Goal: Use online tool/utility: Use online tool/utility

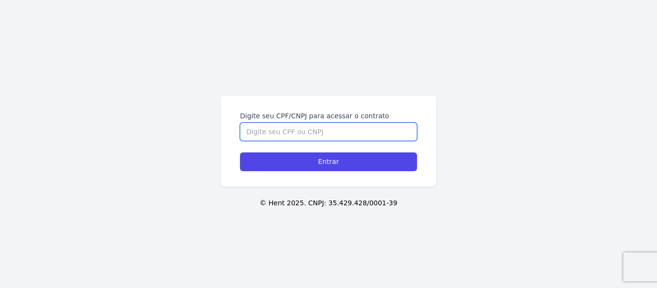
click at [313, 130] on input "Digite seu CPF/CNPJ para acessar o contrato" at bounding box center [328, 132] width 177 height 18
type input "48868187817"
click at [240, 153] on input "Entrar" at bounding box center [328, 162] width 177 height 19
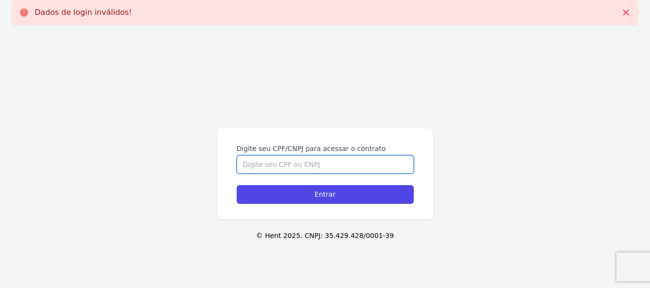
click at [315, 169] on input "Digite seu CPF/CNPJ para acessar o contrato" at bounding box center [325, 164] width 177 height 18
type input "48868187817"
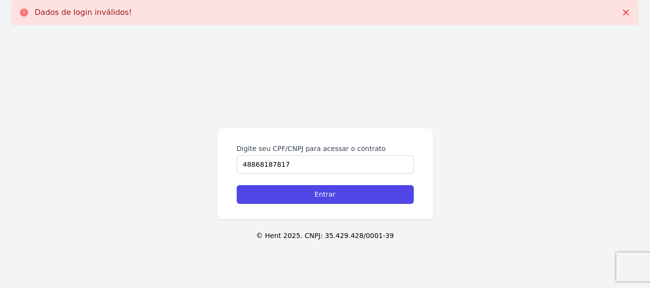
click at [327, 206] on div "Digite seu CPF/CNPJ para acessar o contrato 48868187817 Entrar" at bounding box center [325, 173] width 216 height 91
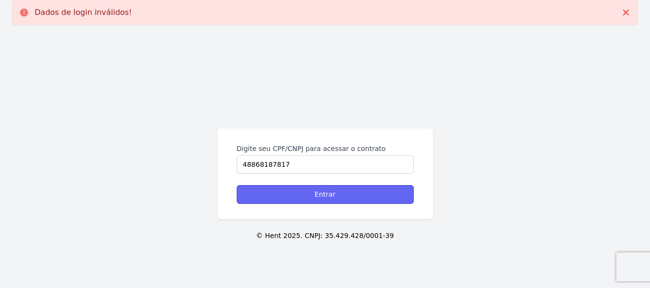
click at [332, 197] on input "Entrar" at bounding box center [325, 194] width 177 height 19
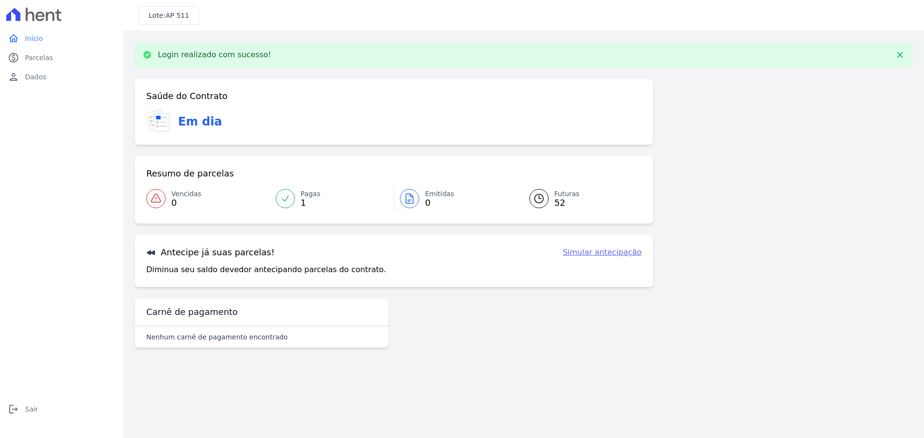
click at [623, 257] on link "Simular antecipação" at bounding box center [601, 253] width 79 height 12
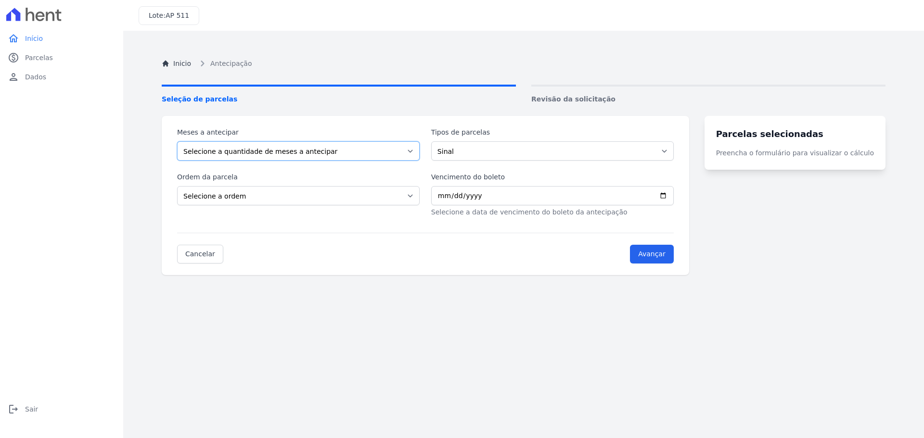
click at [314, 150] on select "Selecione a quantidade de meses a antecipar 1 2 3 4 5 6 7 8 9 10 11 12 13 14 15…" at bounding box center [298, 150] width 243 height 19
click at [538, 146] on select "Sinal Parcela Normal Intercalada" at bounding box center [552, 150] width 243 height 19
select select "standard"
click at [437, 141] on select "Sinal Parcela Normal Intercalada" at bounding box center [552, 150] width 243 height 19
click at [274, 149] on select "Selecione a quantidade de meses a antecipar 1 2 3 4 5 6 7 8 9 10 11 12 13 14 15…" at bounding box center [298, 150] width 243 height 19
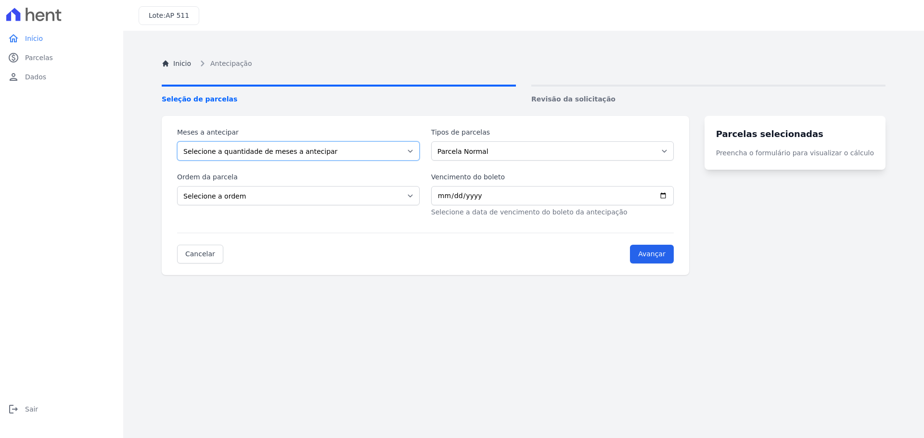
select select "10"
click at [177, 141] on select "Selecione a quantidade de meses a antecipar 1 2 3 4 5 6 7 8 9 10 11 12 13 14 15…" at bounding box center [298, 150] width 243 height 19
click at [267, 211] on div "Ordem da parcela Selecione a ordem Últimas parcelas Primeiras parcelas" at bounding box center [298, 194] width 243 height 45
click at [288, 194] on select "Selecione a ordem Últimas parcelas Primeiras parcelas" at bounding box center [298, 195] width 243 height 19
select select "ending"
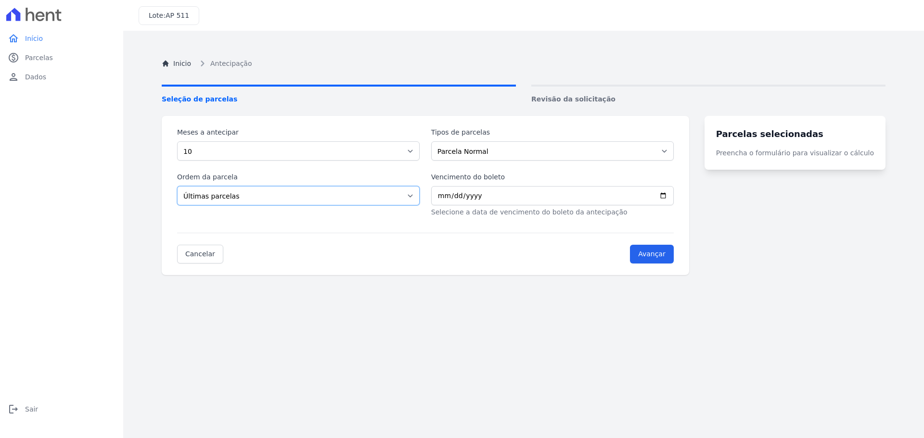
click at [177, 186] on select "Selecione a ordem Últimas parcelas Primeiras parcelas" at bounding box center [298, 195] width 243 height 19
click at [571, 201] on input "Vencimento do boleto" at bounding box center [552, 195] width 243 height 19
click at [446, 196] on input "Vencimento do boleto" at bounding box center [552, 195] width 243 height 19
type input "0029-09-25"
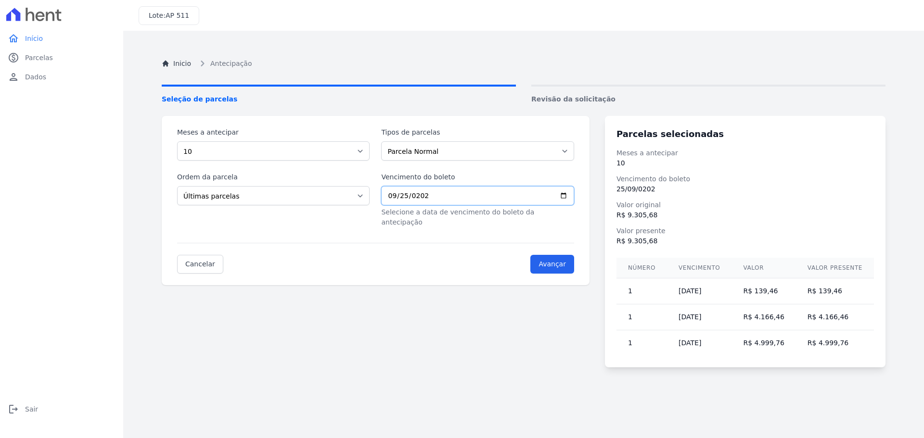
type input "2025-09-25"
click at [428, 288] on div "Meses a antecipar Selecione a quantidade de meses a antecipar 1 2 3 4 5 6 7 8 9…" at bounding box center [524, 242] width 724 height 252
drag, startPoint x: 749, startPoint y: 294, endPoint x: 849, endPoint y: 341, distance: 110.0
click at [657, 288] on tbody "1 30/11/2027 R$ 139,46 R$ 139,46 1 25/05/2026 R$ 4.166,46 R$ 4.166,46 1 30/12/2…" at bounding box center [744, 318] width 257 height 78
click at [657, 288] on td "R$ 4.999,76" at bounding box center [835, 344] width 78 height 26
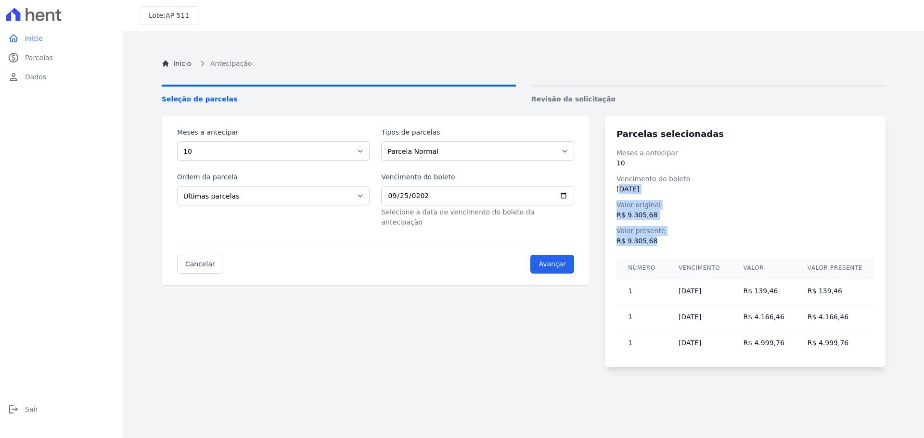
drag, startPoint x: 630, startPoint y: 192, endPoint x: 688, endPoint y: 244, distance: 77.7
click at [657, 244] on dl "Meses a antecipar 10 Vencimento do boleto 25/09/2025 Valor original R$ 9.305,68…" at bounding box center [744, 197] width 257 height 98
click at [657, 244] on dd "R$ 9.305,68" at bounding box center [744, 241] width 257 height 10
click at [439, 153] on select "Sinal Parcela Normal Intercalada" at bounding box center [477, 150] width 192 height 19
select select "down_payment"
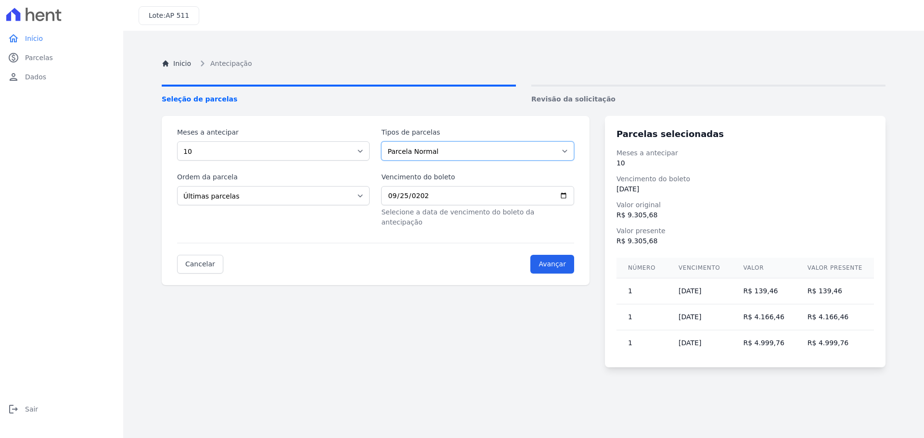
click at [385, 141] on select "Sinal Parcela Normal Intercalada" at bounding box center [477, 150] width 192 height 19
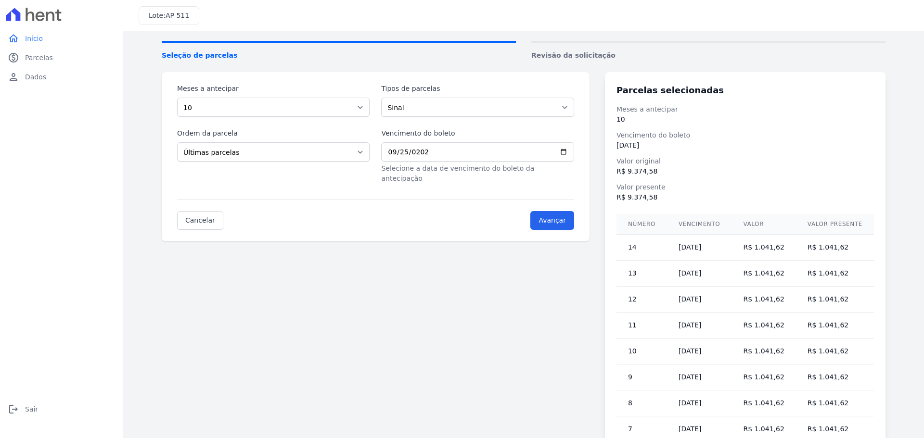
scroll to position [43, 0]
click at [288, 107] on select "Selecione a quantidade de meses a antecipar 1 2 3 4 5 6 7 8 9 10 11 12 13 14 15…" at bounding box center [273, 108] width 192 height 19
click at [177, 99] on select "Selecione a quantidade de meses a antecipar 1 2 3 4 5 6 7 8 9 10 11 12 13 14 15…" at bounding box center [273, 108] width 192 height 19
click at [486, 288] on div "Meses a antecipar Selecione a quantidade de meses a antecipar 1 2 3 4 5 6 7 8 9…" at bounding box center [524, 277] width 724 height 408
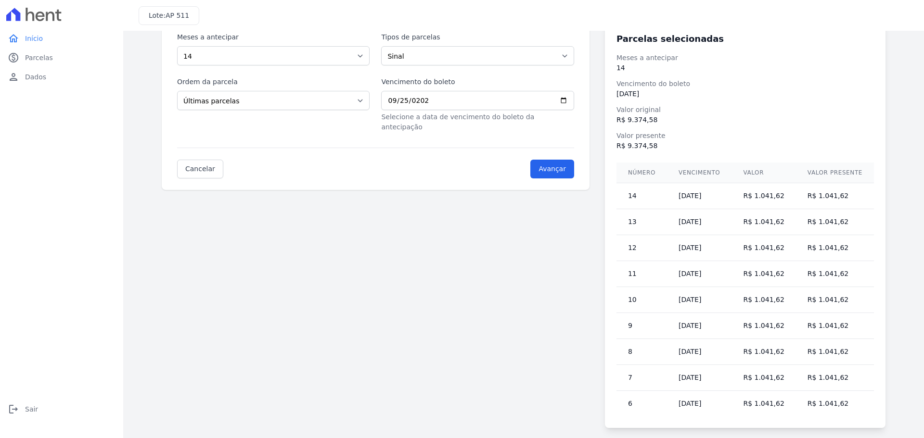
scroll to position [97, 0]
click at [237, 53] on select "Selecione a quantidade de meses a antecipar 1 2 3 4 5 6 7 8 9 10 11 12 13 14 15…" at bounding box center [273, 54] width 192 height 19
select select "1"
click at [177, 45] on select "Selecione a quantidade de meses a antecipar 1 2 3 4 5 6 7 8 9 10 11 12 13 14 15…" at bounding box center [273, 54] width 192 height 19
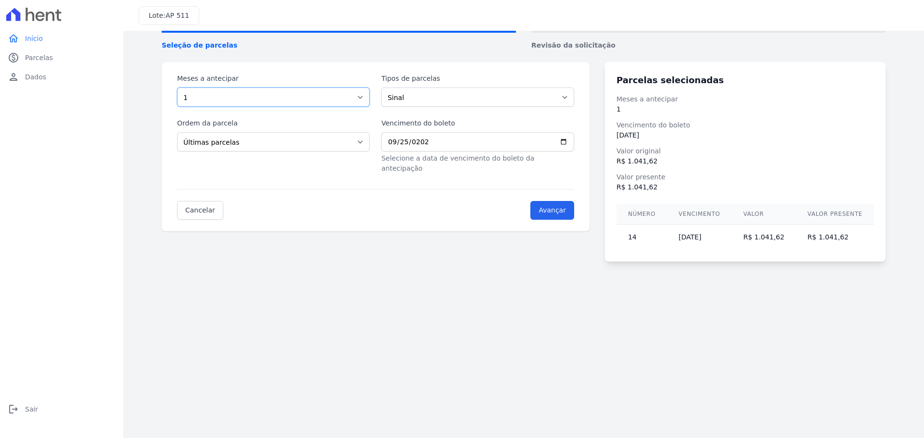
scroll to position [54, 0]
click at [461, 88] on select "Sinal Parcela Normal Intercalada" at bounding box center [477, 97] width 192 height 19
select select "interleaved"
click at [385, 88] on select "Sinal Parcela Normal Intercalada" at bounding box center [477, 97] width 192 height 19
click at [332, 99] on select "Selecione a quantidade de meses a antecipar 1 2 3 4 5 6 7 8 9 10 11 12 13 14 15…" at bounding box center [275, 97] width 196 height 19
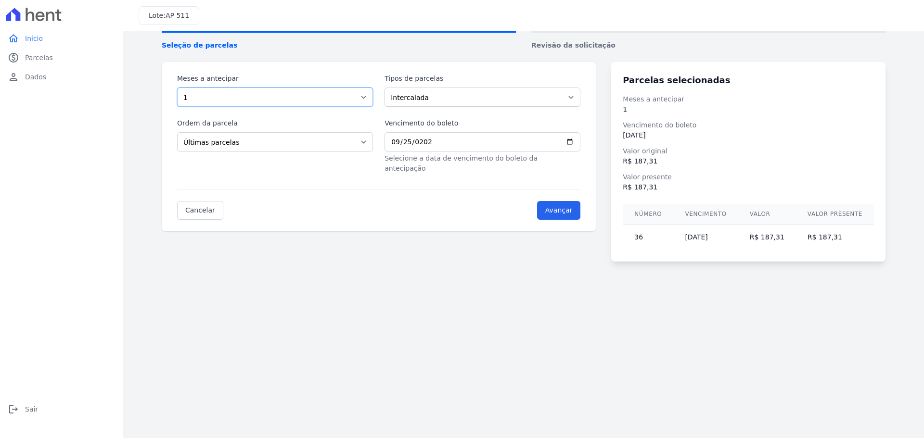
select select "36"
click at [177, 88] on select "Selecione a quantidade de meses a antecipar 1 2 3 4 5 6 7 8 9 10 11 12 13 14 15…" at bounding box center [275, 97] width 196 height 19
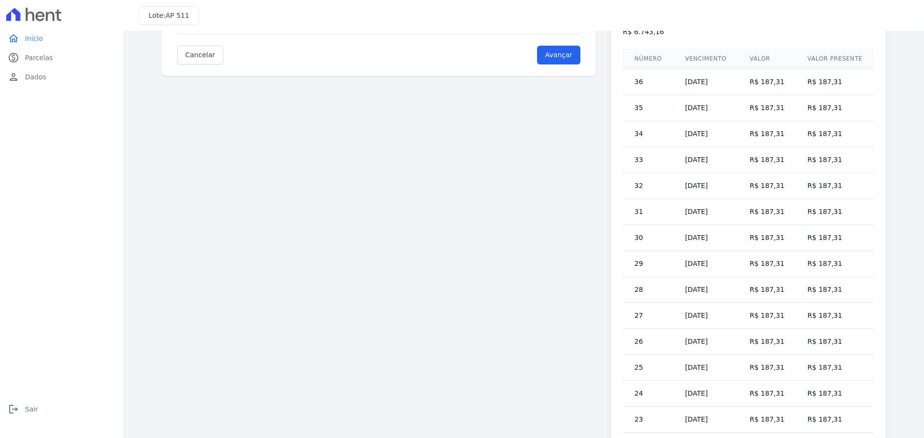
scroll to position [0, 0]
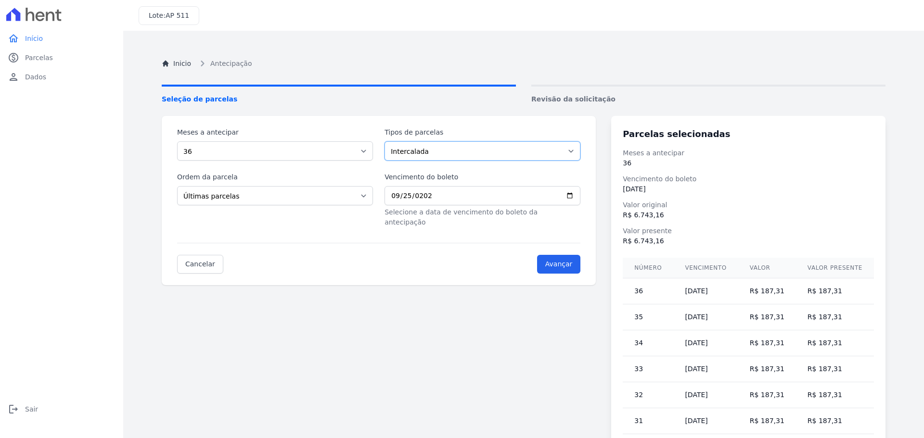
click at [500, 151] on select "Sinal Parcela Normal Intercalada" at bounding box center [482, 150] width 196 height 19
select select "standard"
click at [387, 141] on select "Sinal Parcela Normal Intercalada" at bounding box center [482, 150] width 196 height 19
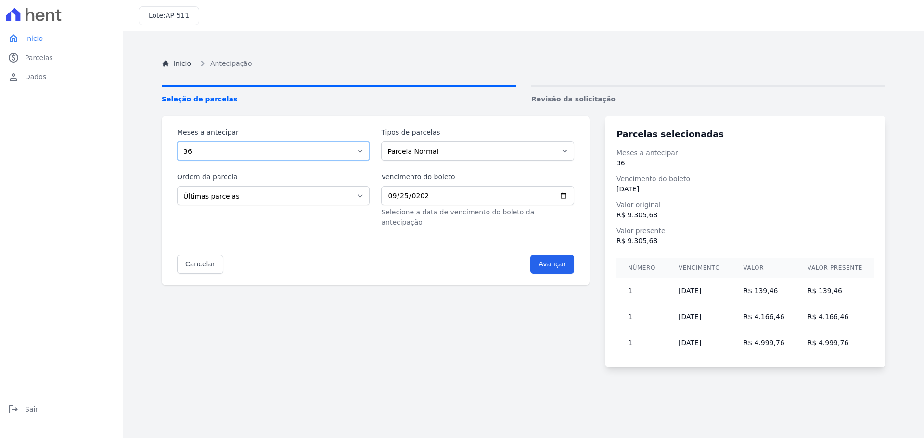
click at [303, 155] on select "Selecione a quantidade de meses a antecipar 1 2 3 4 5 6 7 8 9 10 11 12 13 14 15…" at bounding box center [273, 150] width 192 height 19
select select "1"
click at [177, 141] on select "Selecione a quantidade de meses a antecipar 1 2 3 4 5 6 7 8 9 10 11 12 13 14 15…" at bounding box center [273, 150] width 192 height 19
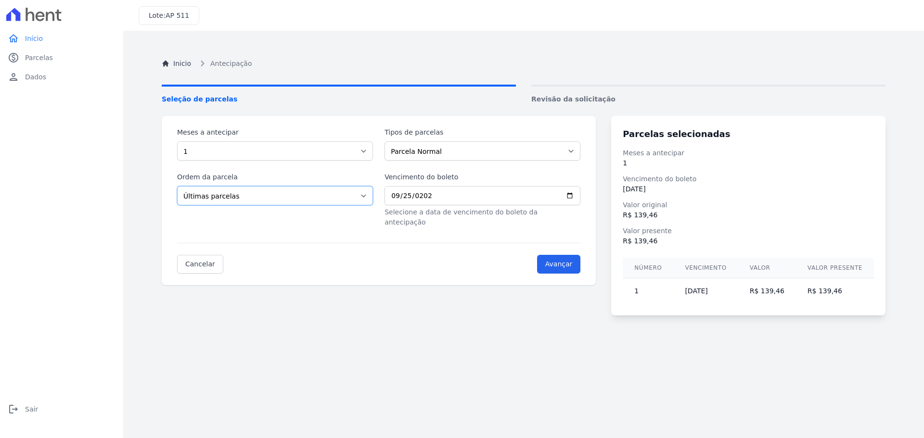
click at [236, 194] on select "Selecione a ordem Últimas parcelas Primeiras parcelas" at bounding box center [275, 195] width 196 height 19
click at [177, 186] on select "Selecione a ordem Últimas parcelas Primeiras parcelas" at bounding box center [275, 195] width 196 height 19
click at [270, 193] on select "Selecione a ordem Últimas parcelas Primeiras parcelas" at bounding box center [273, 195] width 192 height 19
select select "beginning"
click at [177, 186] on select "Selecione a ordem Últimas parcelas Primeiras parcelas" at bounding box center [273, 195] width 192 height 19
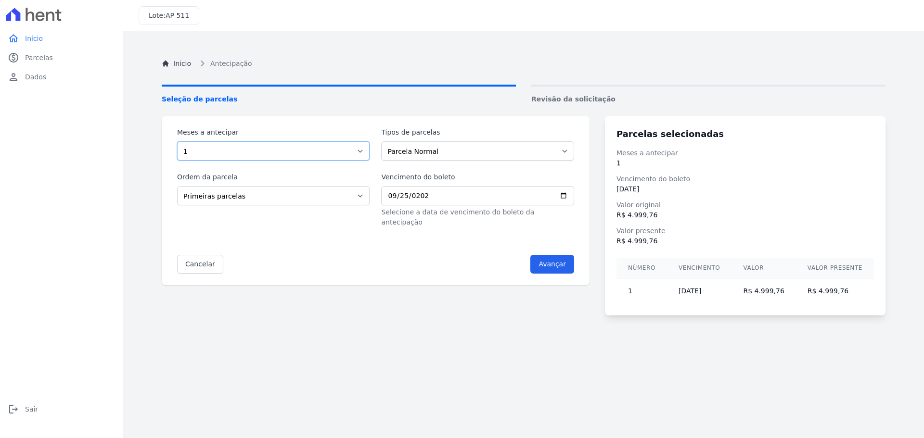
click at [250, 156] on select "Selecione a quantidade de meses a antecipar 1 2 3 4 5 6 7 8 9 10 11 12 13 14 15…" at bounding box center [273, 150] width 192 height 19
select select "2"
click at [177, 141] on select "Selecione a quantidade de meses a antecipar 1 2 3 4 5 6 7 8 9 10 11 12 13 14 15…" at bounding box center [273, 150] width 192 height 19
